Goal: Information Seeking & Learning: Learn about a topic

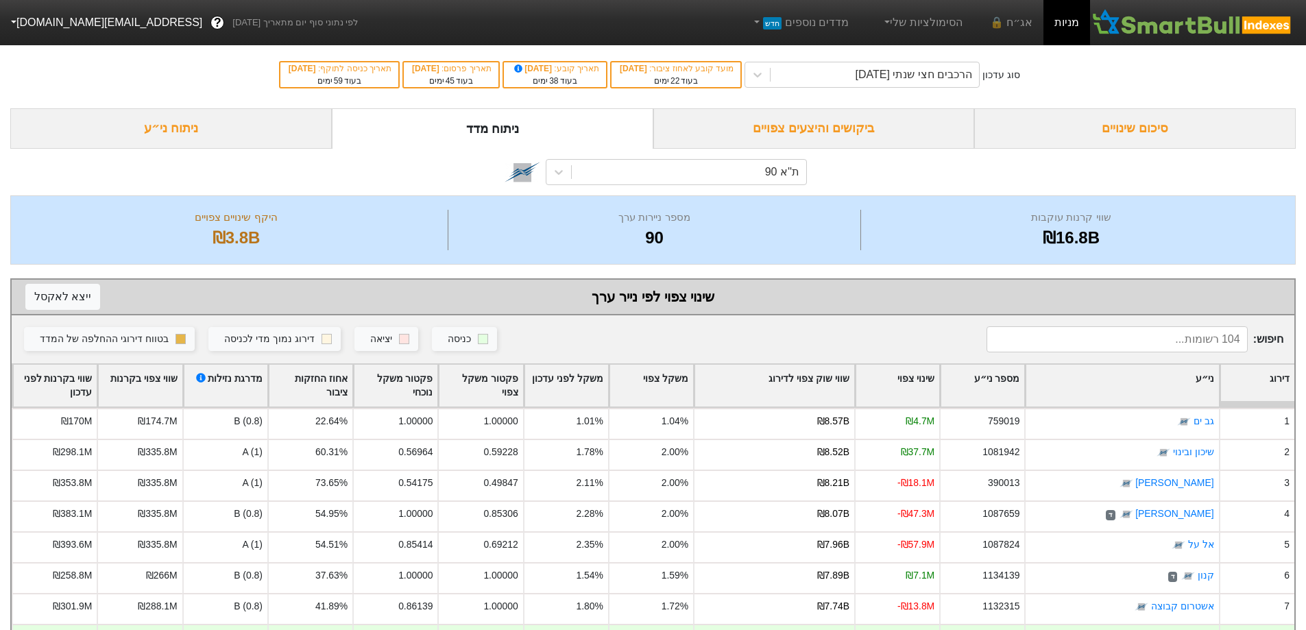
click at [137, 146] on div "ניתוח ני״ע" at bounding box center [171, 128] width 322 height 40
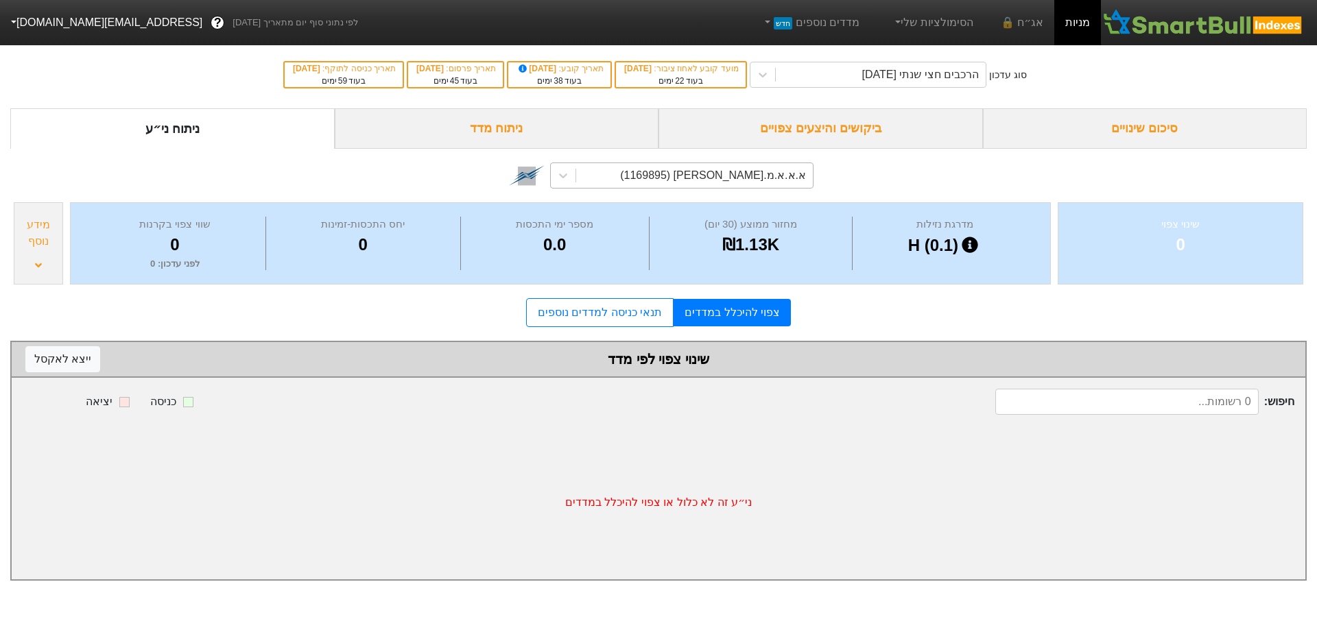
click at [745, 188] on div "א.א.א.מ.[PERSON_NAME] (1169895)" at bounding box center [681, 176] width 263 height 26
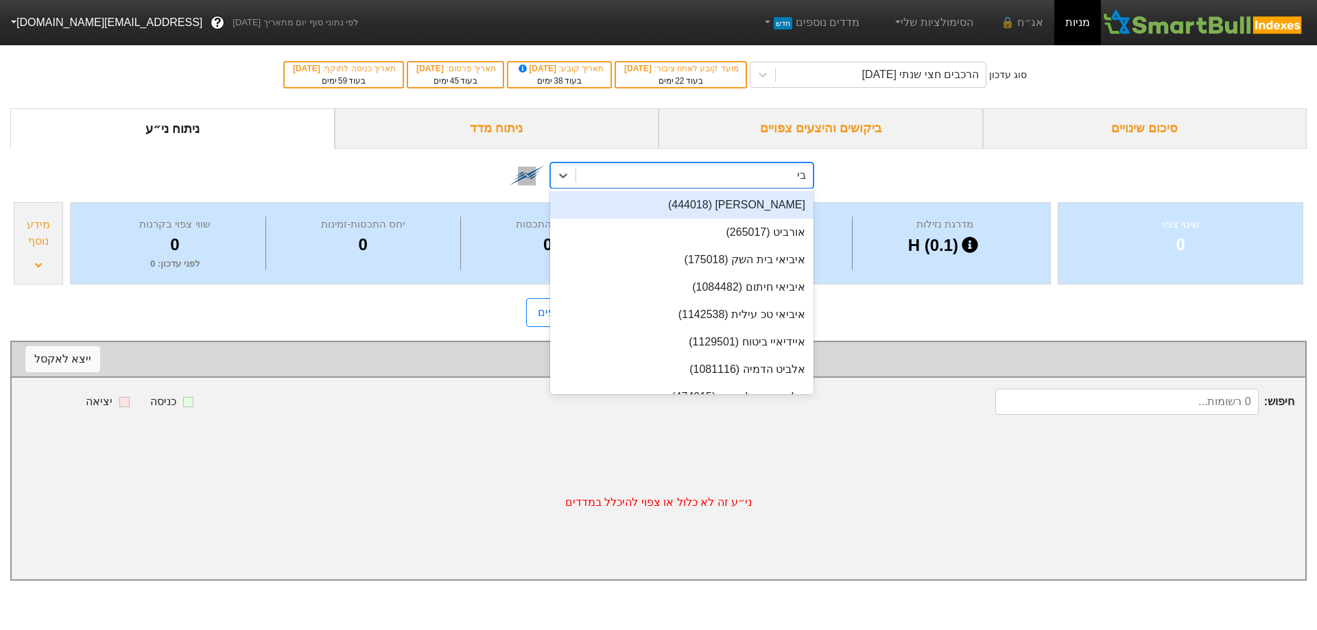
type input "ביג"
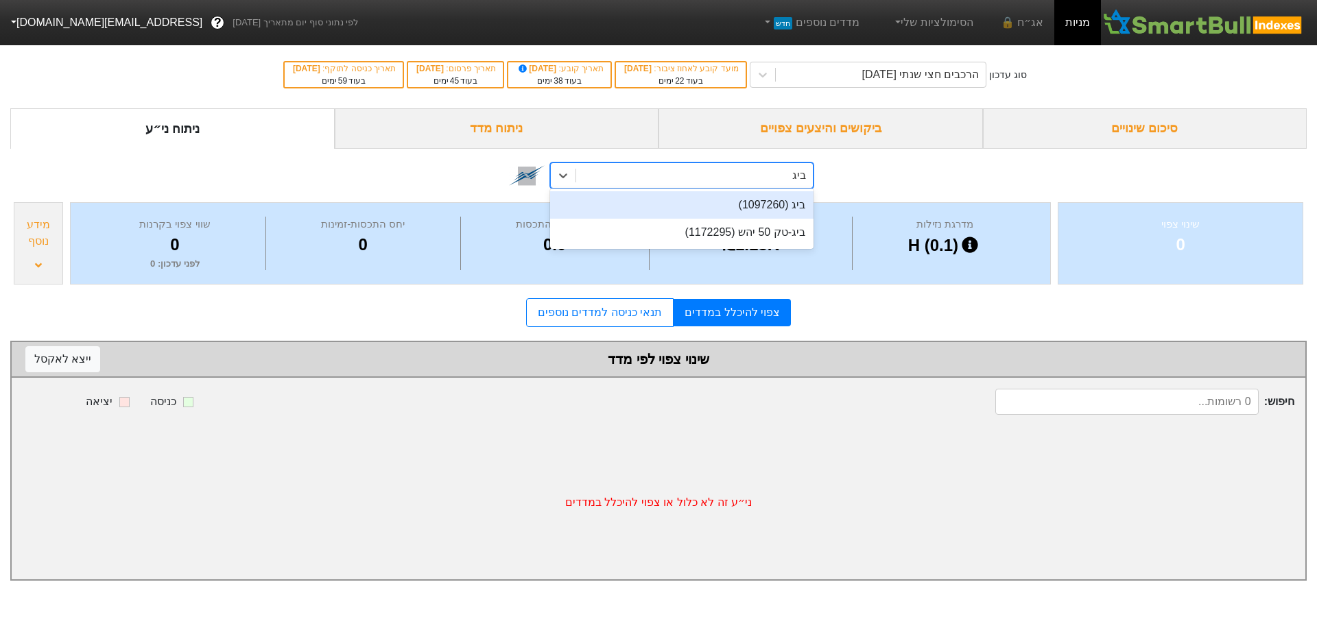
click at [760, 199] on div "ביג (1097260)" at bounding box center [681, 204] width 263 height 27
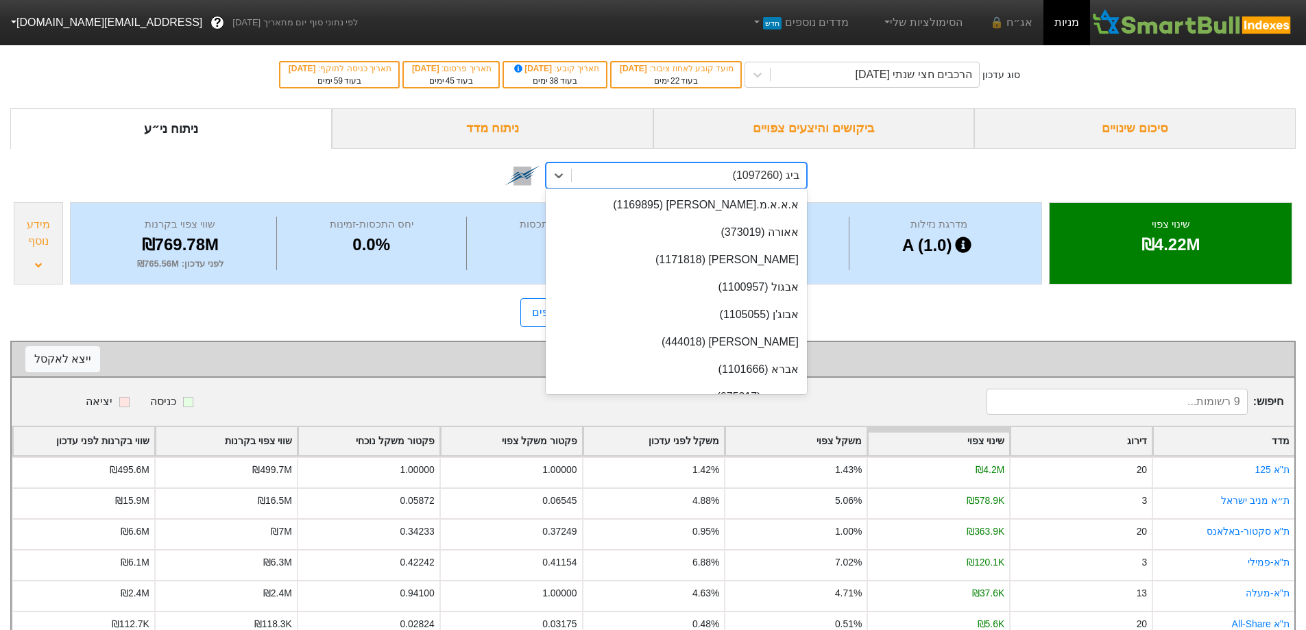
click at [792, 168] on div "ביג (1097260)" at bounding box center [766, 175] width 67 height 16
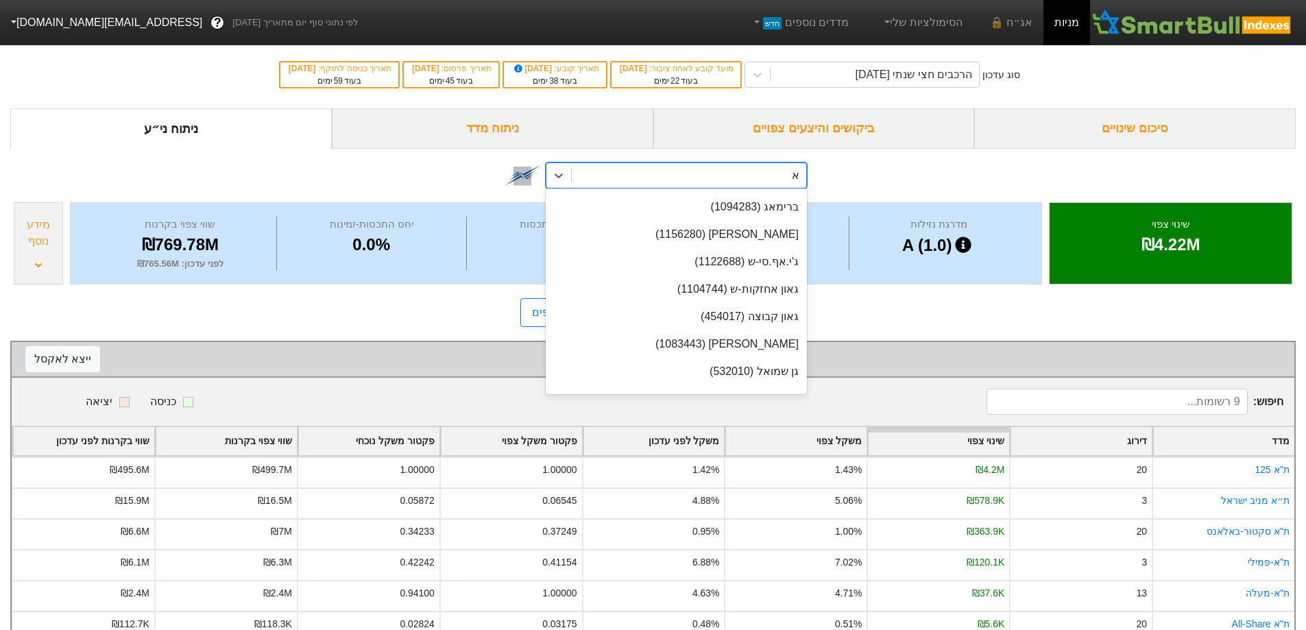
scroll to position [47, 0]
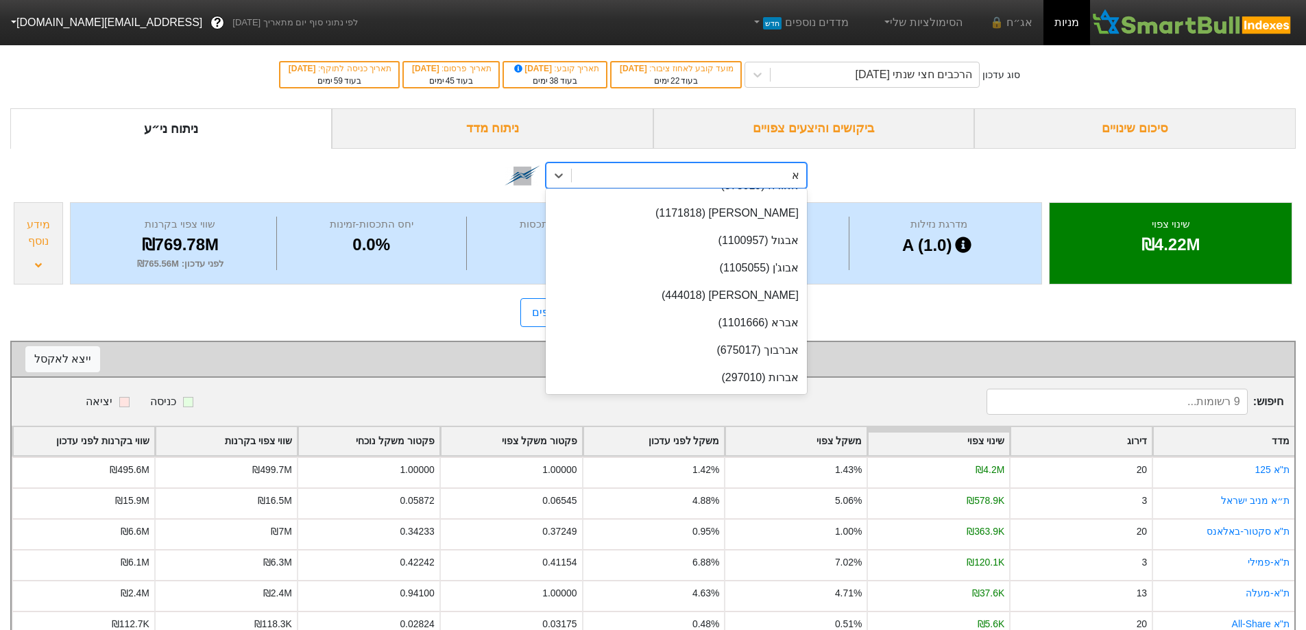
type input "אפי"
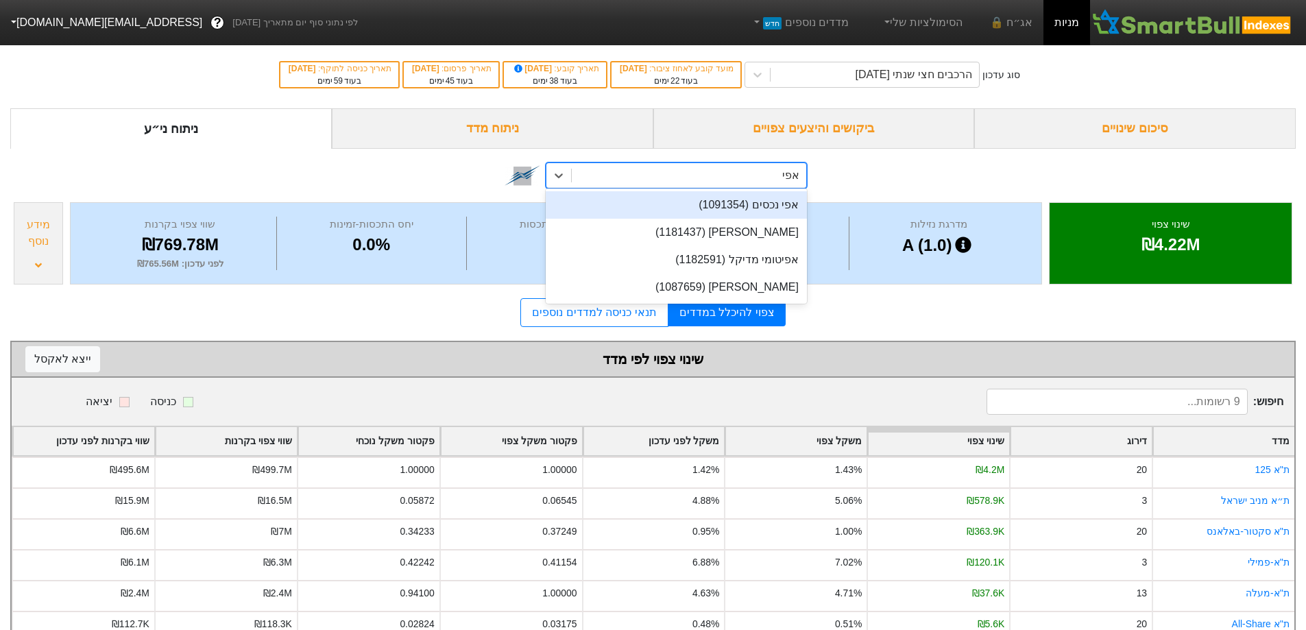
scroll to position [0, 0]
click at [779, 205] on div "אפי נכסים (1091354)" at bounding box center [676, 204] width 261 height 27
